Goal: Task Accomplishment & Management: Manage account settings

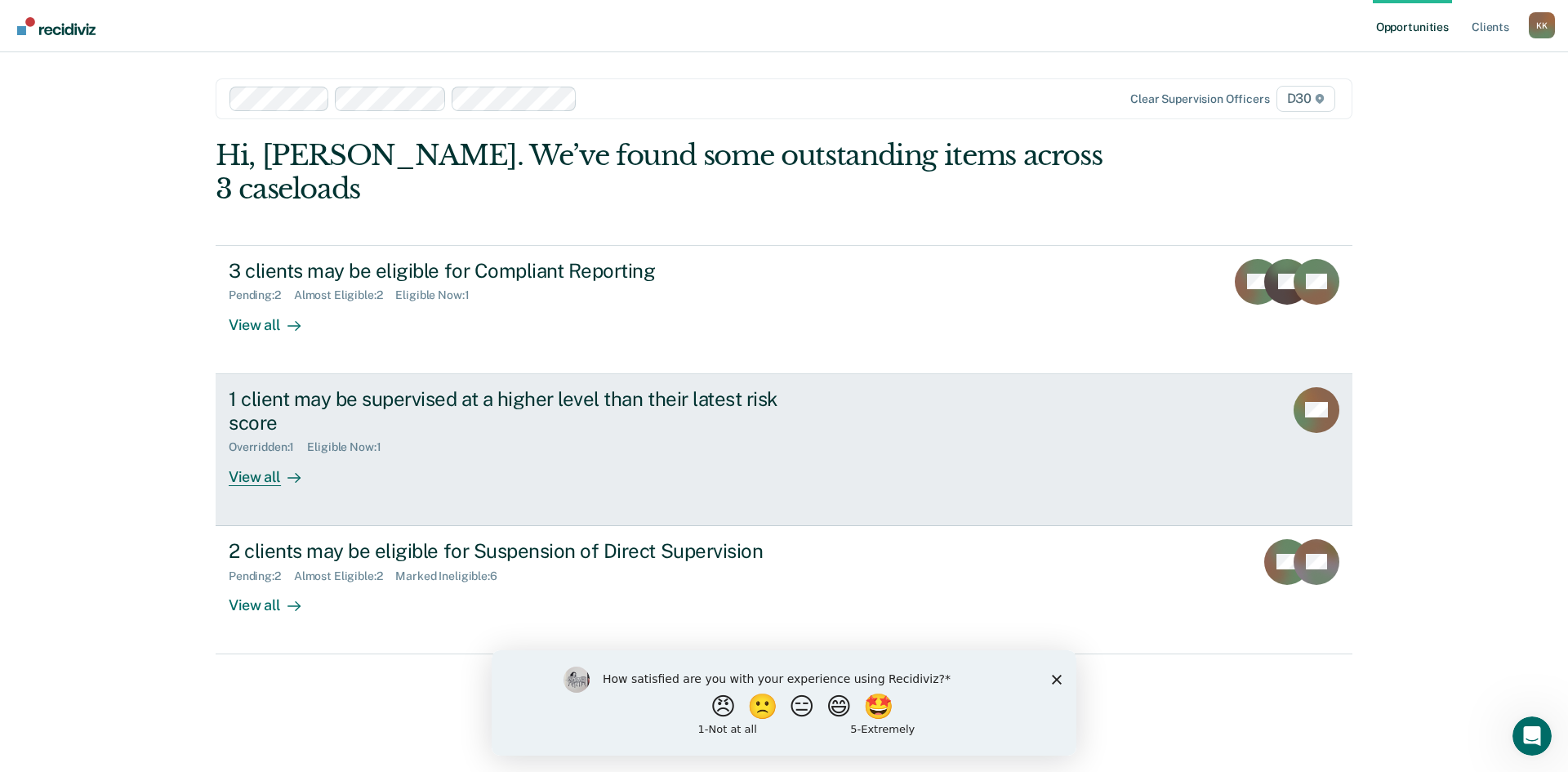
click at [1063, 398] on link "1 client may be supervised at a higher level than their latest risk score Overr…" at bounding box center [784, 449] width 1137 height 152
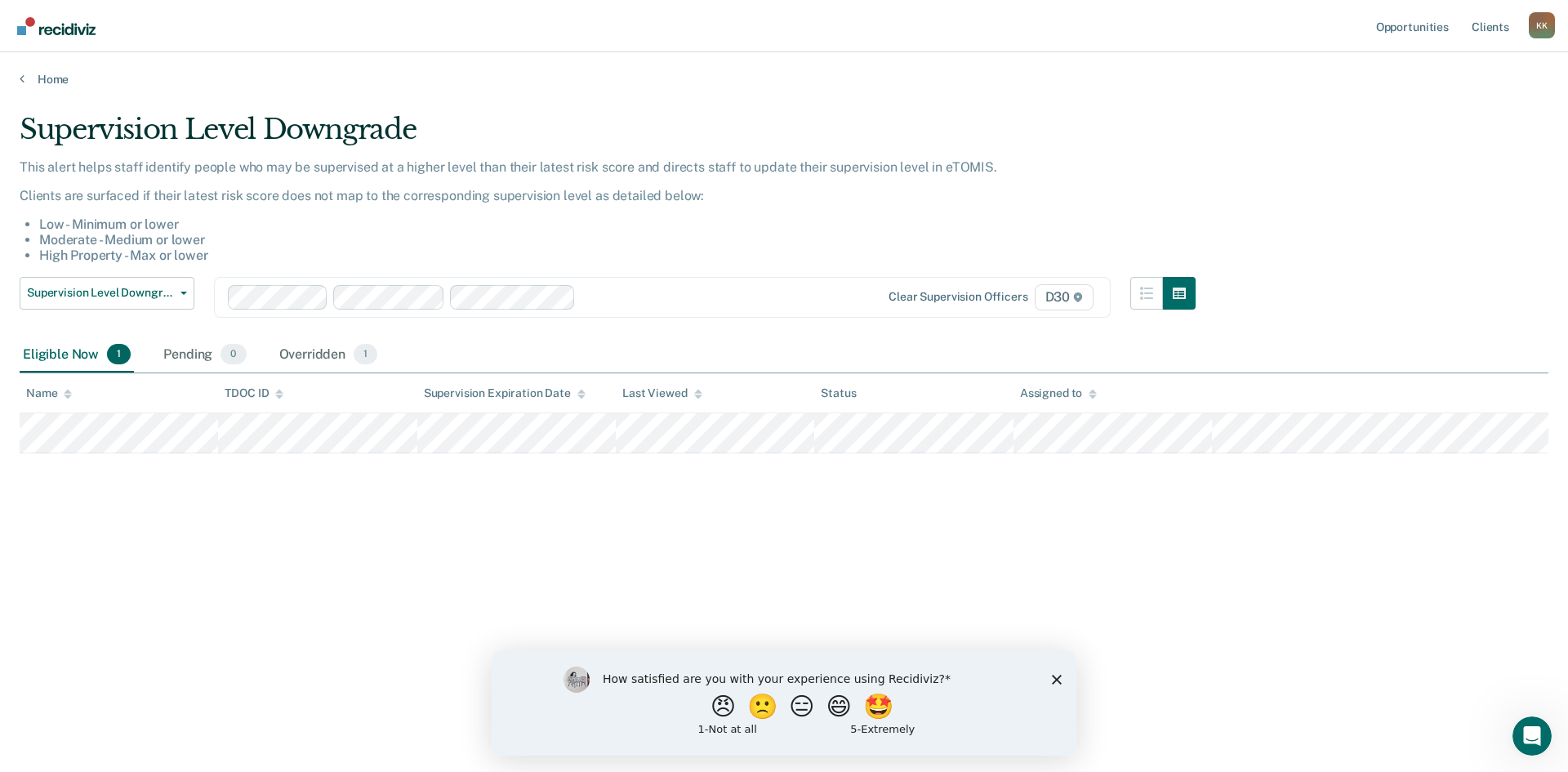
click at [1543, 23] on div "K K" at bounding box center [1542, 25] width 26 height 26
click at [1436, 113] on link "Log Out" at bounding box center [1476, 107] width 131 height 14
